Goal: Task Accomplishment & Management: Complete application form

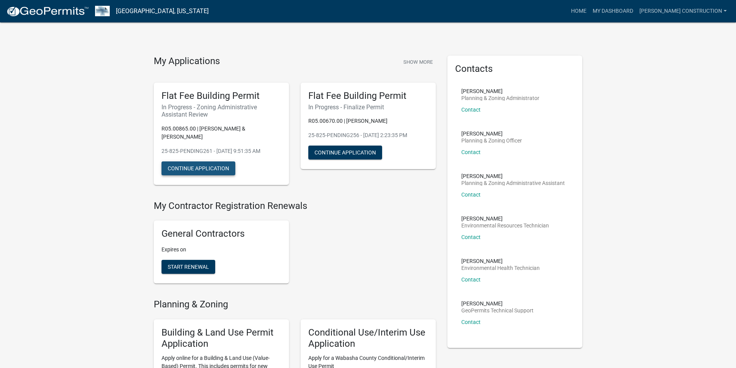
click at [220, 161] on button "Continue Application" at bounding box center [198, 168] width 74 height 14
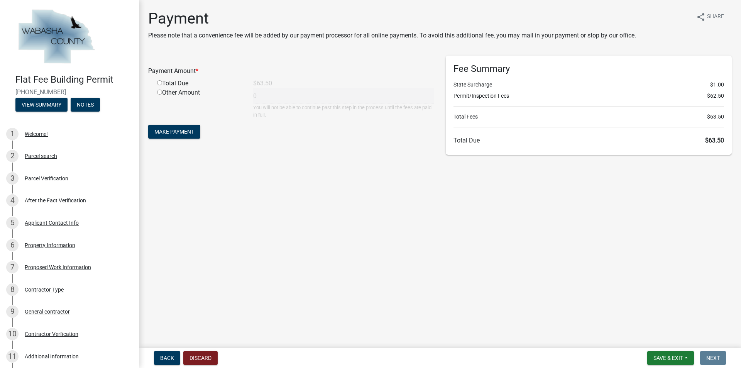
click at [158, 83] on input "radio" at bounding box center [159, 82] width 5 height 5
radio input "true"
type input "63.5"
click at [180, 132] on span "Make Payment" at bounding box center [174, 132] width 40 height 6
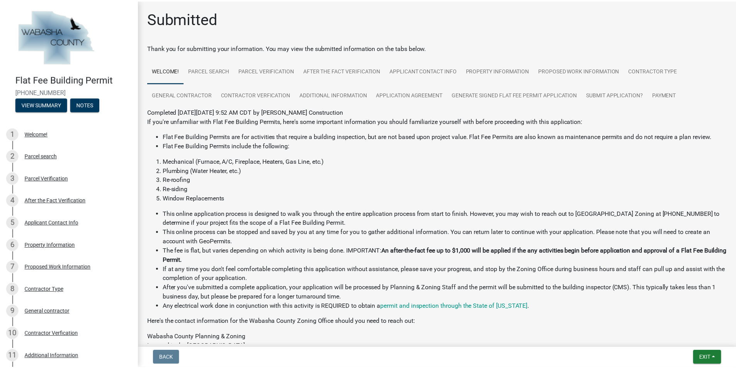
scroll to position [160, 0]
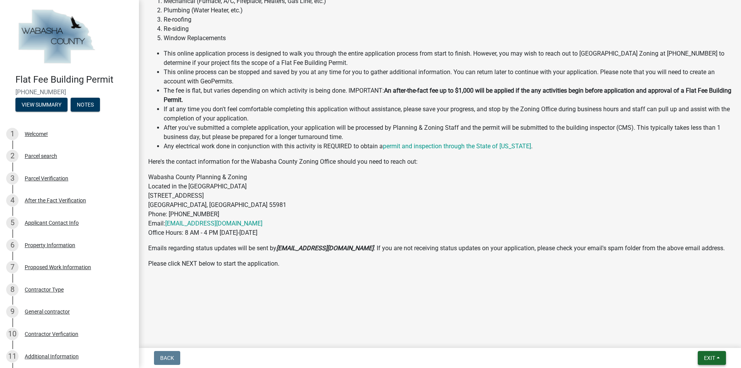
click at [707, 357] on span "Exit" at bounding box center [709, 358] width 11 height 6
click at [694, 339] on button "Save & Exit" at bounding box center [696, 338] width 62 height 19
